Goal: Find contact information: Find contact information

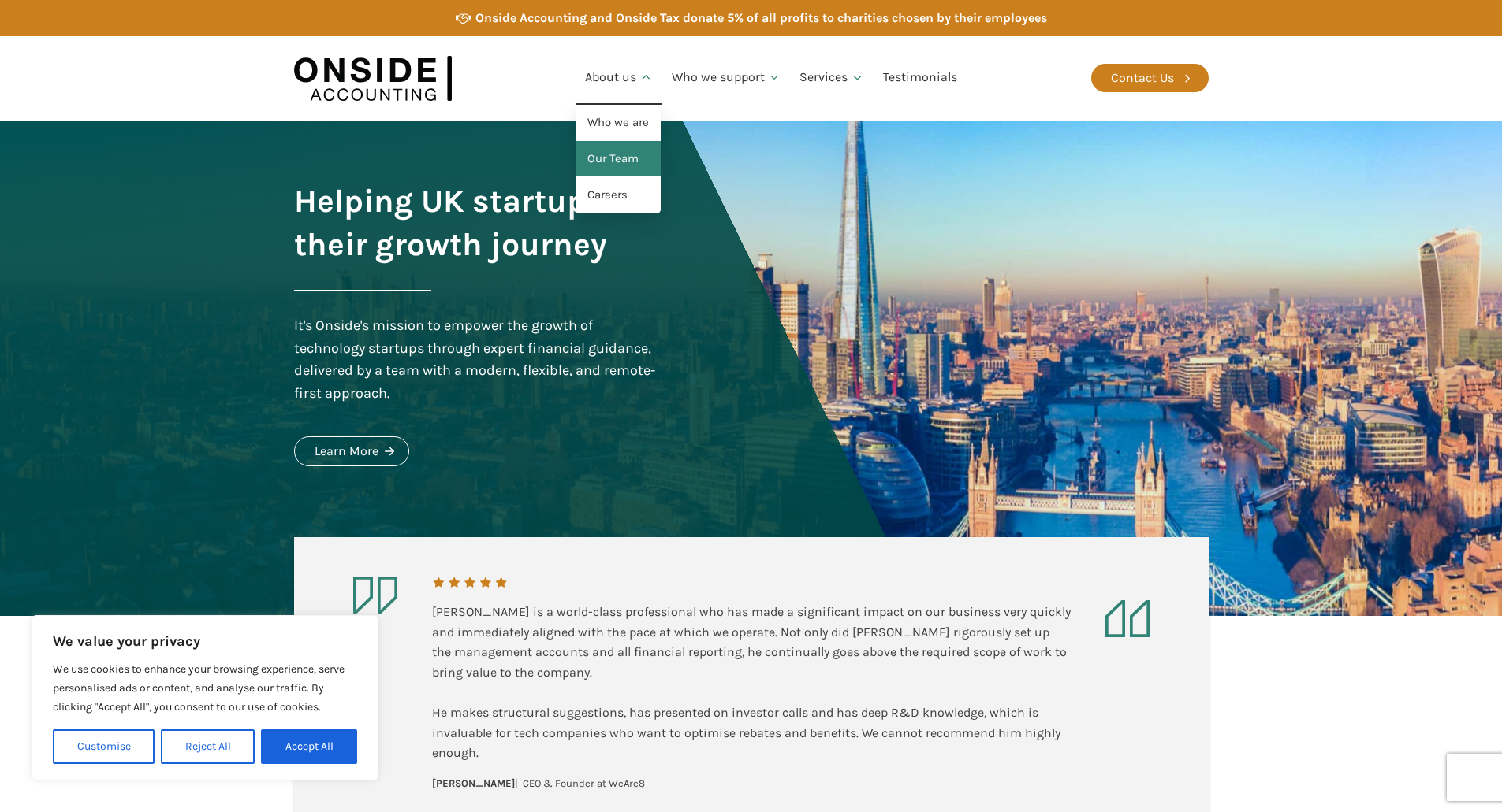
click at [631, 160] on link "Our Team" at bounding box center [618, 159] width 85 height 36
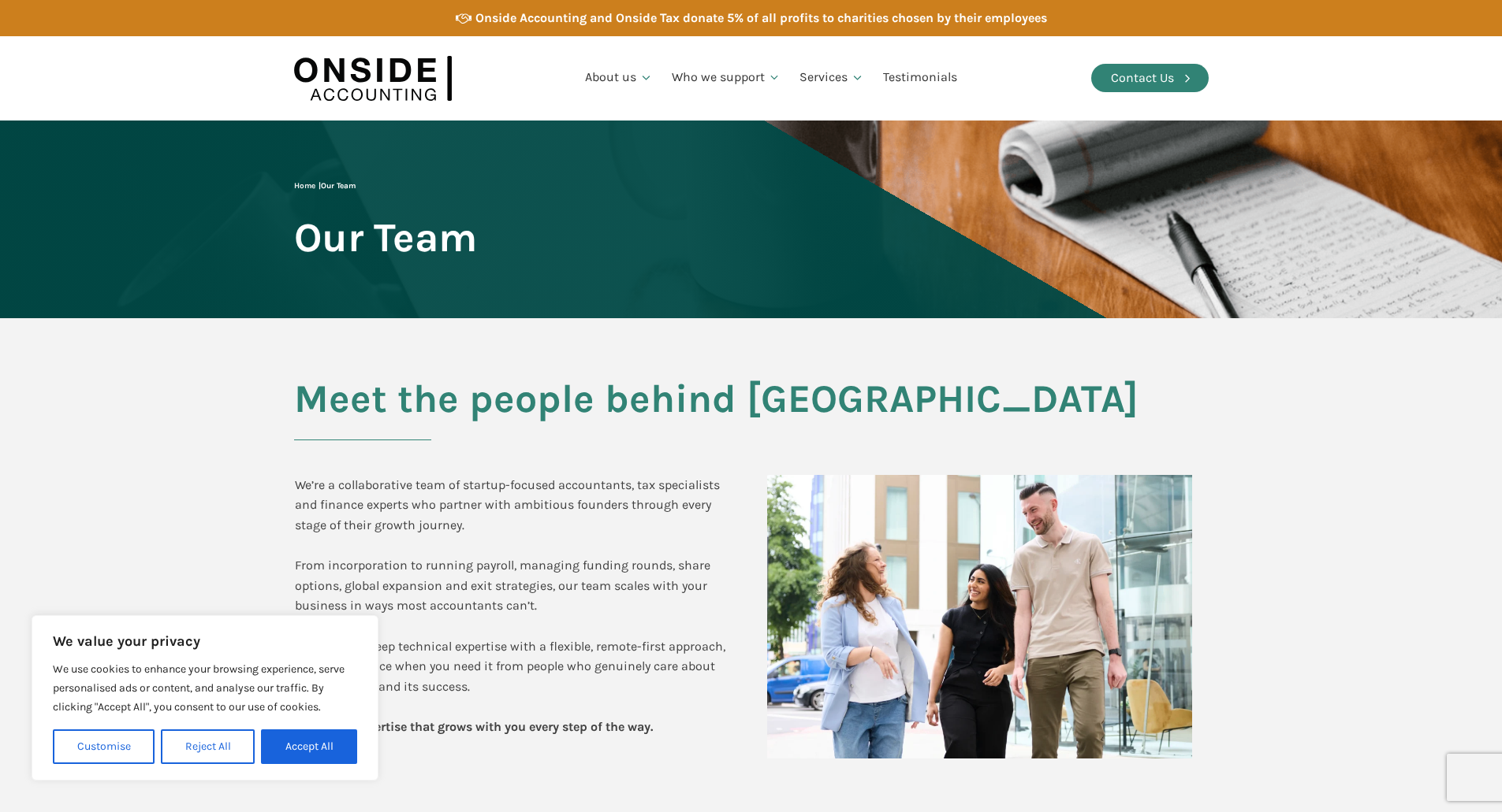
click at [1168, 69] on div "Contact Us" at bounding box center [1142, 78] width 63 height 20
